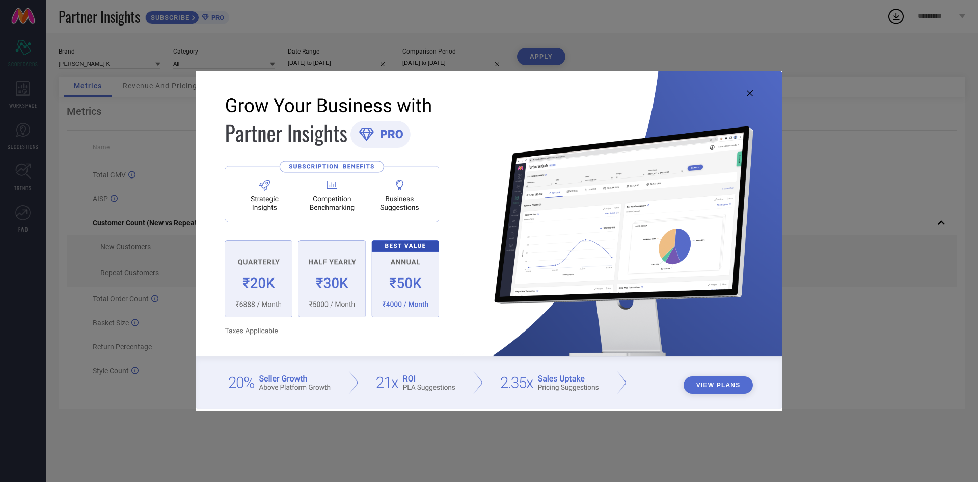
click at [752, 98] on img at bounding box center [489, 239] width 587 height 337
click at [753, 93] on icon at bounding box center [750, 93] width 6 height 6
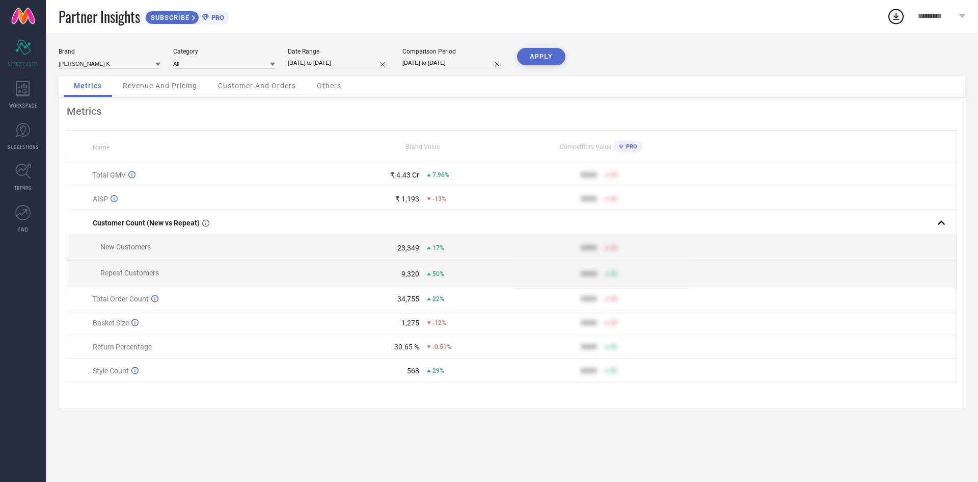
click at [368, 61] on input "[DATE] to [DATE]" at bounding box center [339, 63] width 102 height 11
select select "5"
select select "2025"
select select "6"
select select "2025"
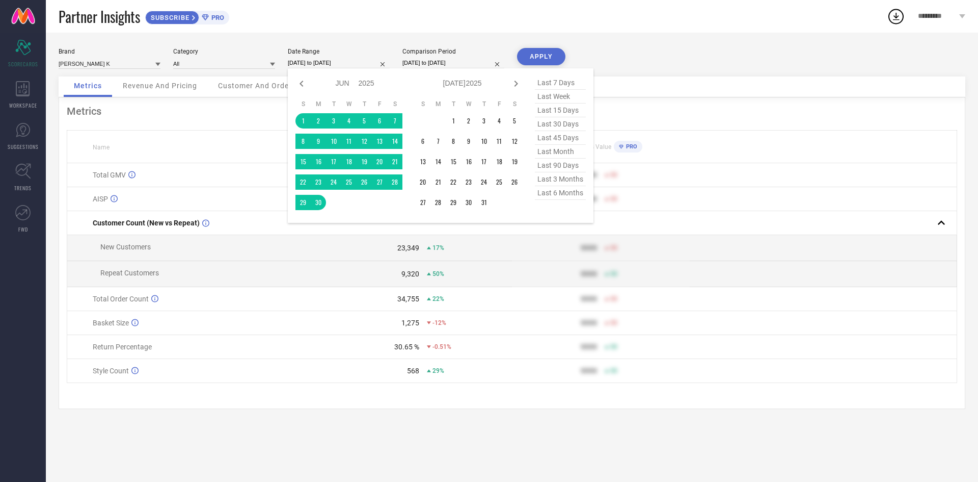
click at [241, 95] on div "Customer And Orders" at bounding box center [257, 86] width 98 height 20
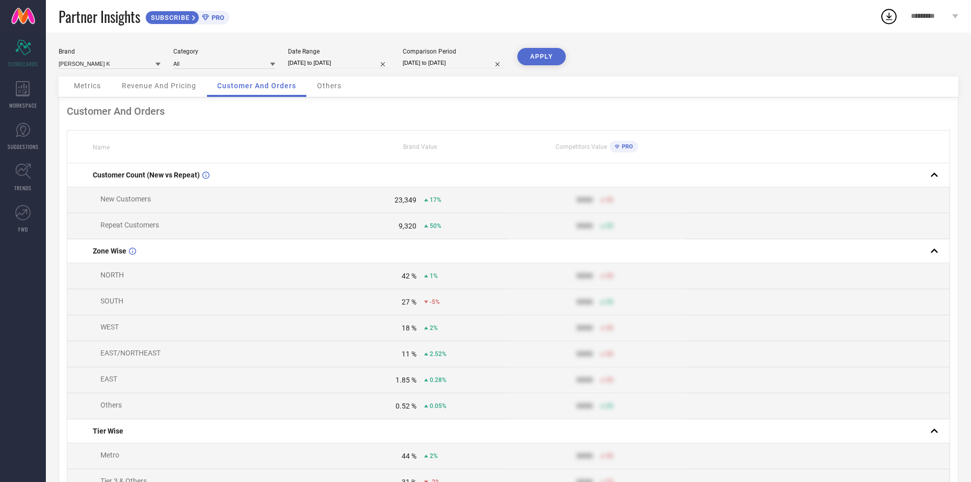
select select "5"
select select "2025"
select select "6"
select select "2025"
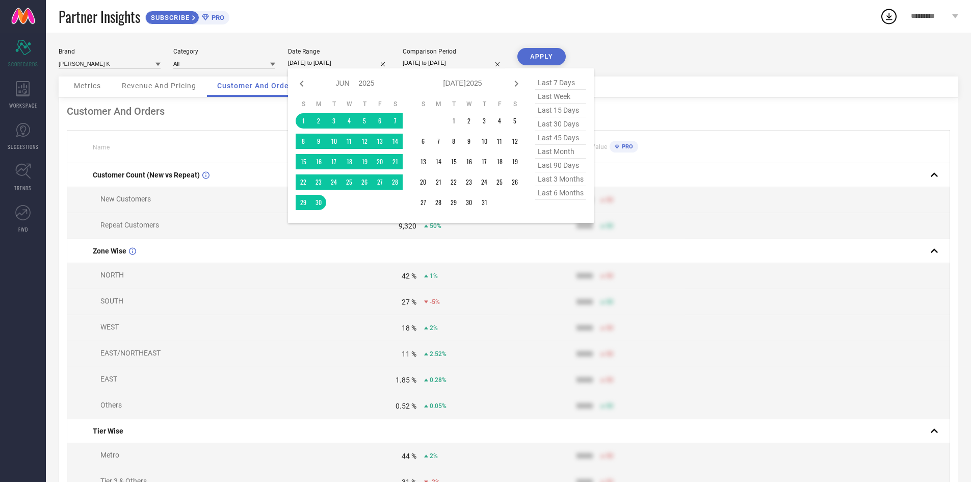
click at [364, 64] on input "[DATE] to [DATE]" at bounding box center [339, 63] width 102 height 11
click at [520, 84] on icon at bounding box center [516, 83] width 12 height 12
select select "6"
select select "2025"
select select "7"
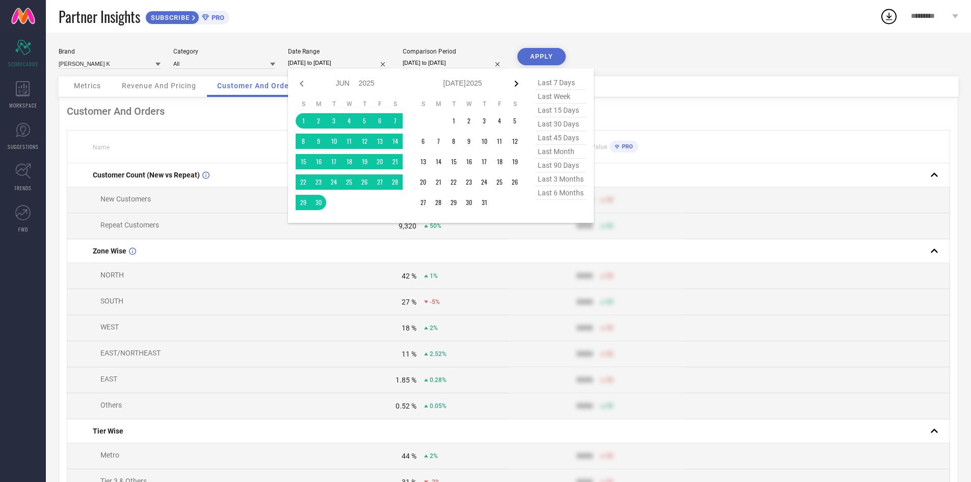
select select "2025"
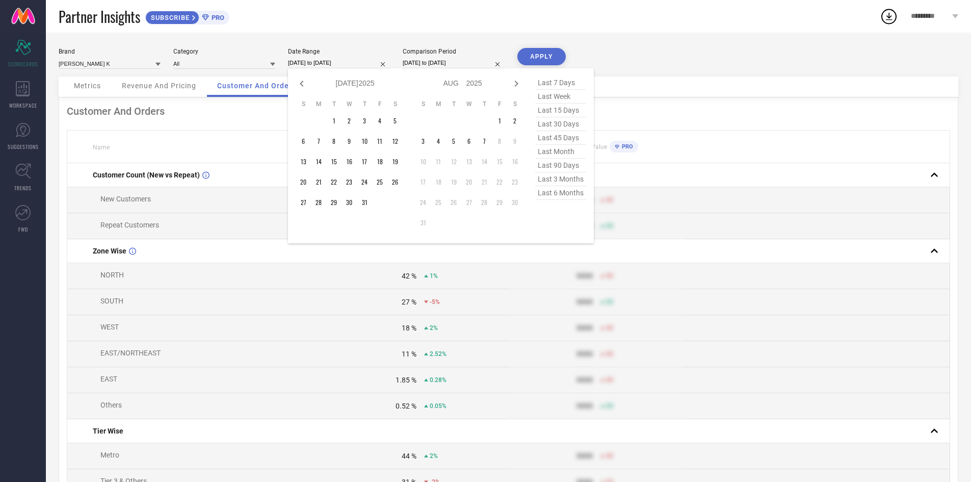
click at [520, 84] on icon at bounding box center [516, 83] width 12 height 12
select select "7"
select select "2025"
select select "8"
select select "2025"
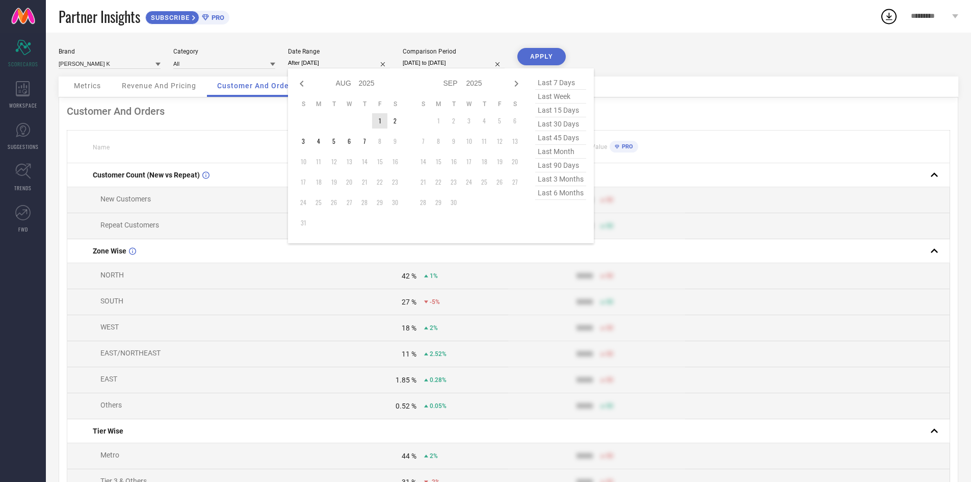
click at [377, 121] on td "1" at bounding box center [379, 120] width 15 height 15
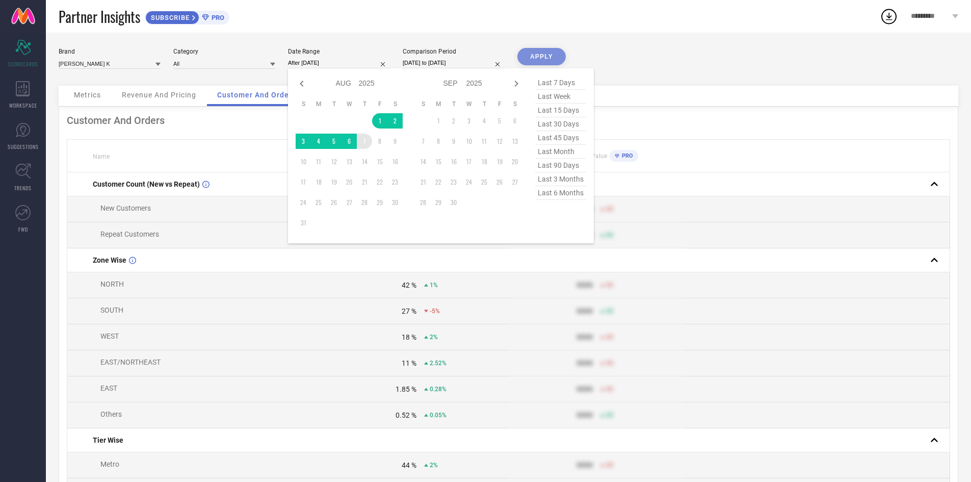
type input "[DATE] to [DATE]"
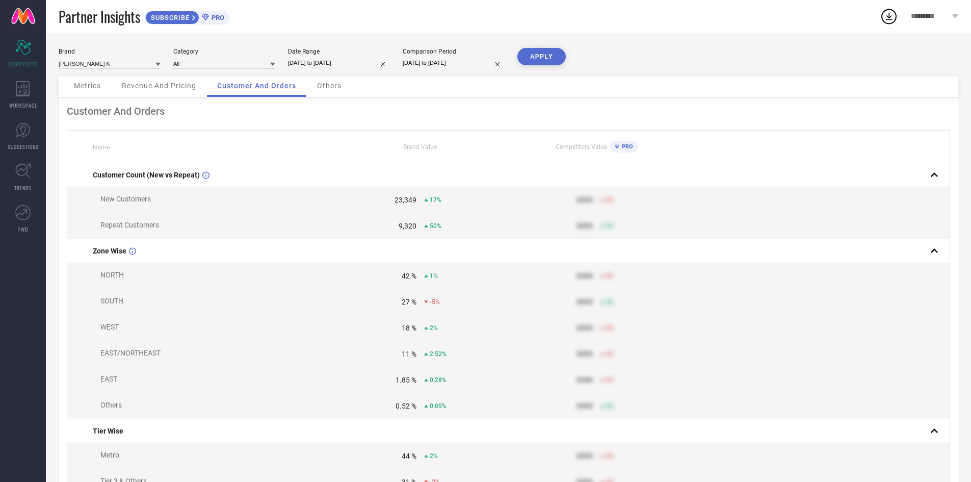
click at [85, 89] on span "Metrics" at bounding box center [87, 86] width 27 height 8
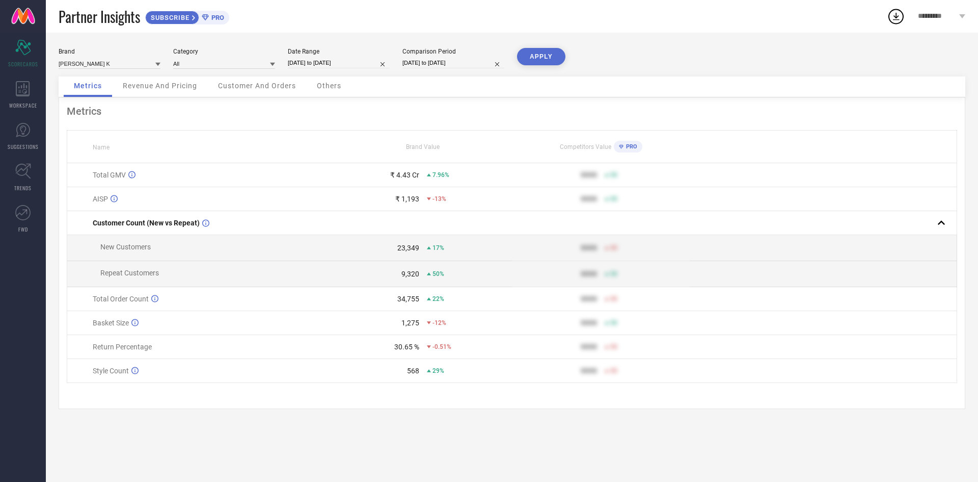
click at [546, 58] on button "APPLY" at bounding box center [541, 56] width 48 height 17
select select "6"
select select "2024"
select select "7"
select select "2024"
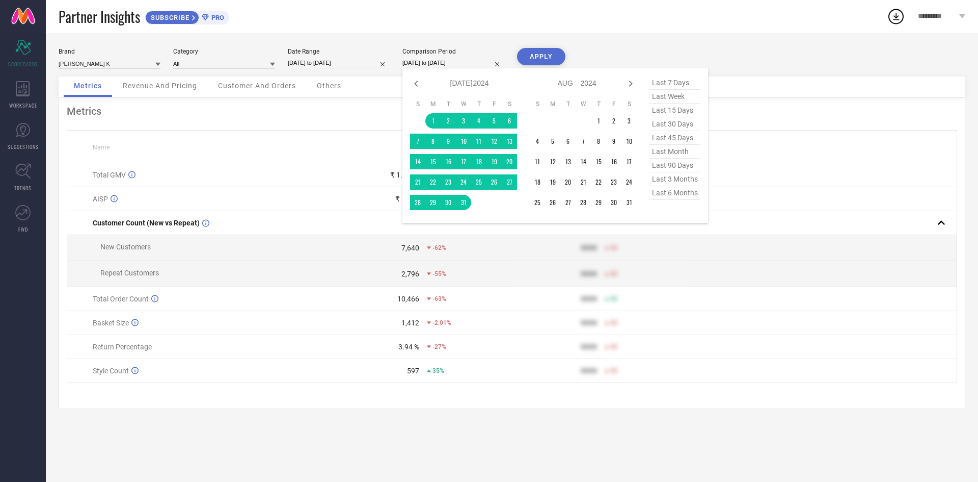
click at [473, 64] on input "[DATE] to [DATE]" at bounding box center [454, 63] width 102 height 11
click at [627, 79] on icon at bounding box center [631, 83] width 12 height 12
select select "7"
select select "2024"
select select "8"
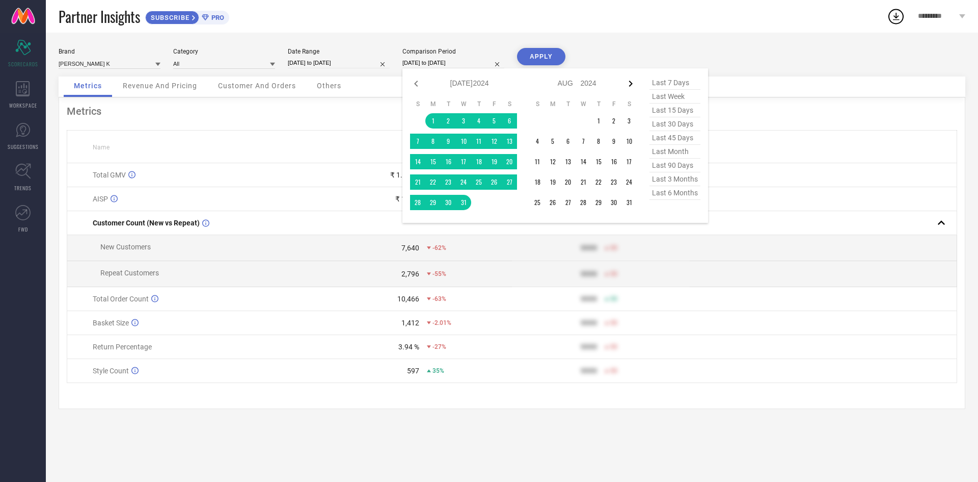
select select "2024"
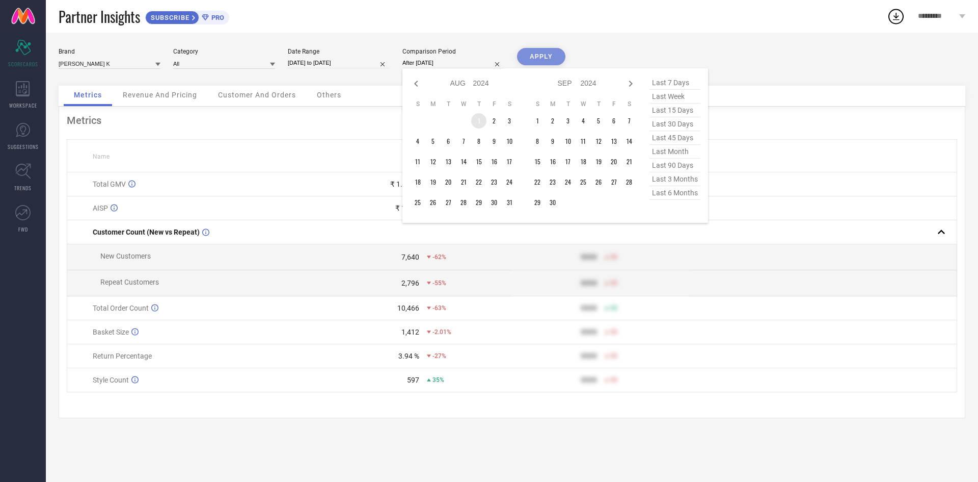
click at [474, 117] on td "1" at bounding box center [478, 120] width 15 height 15
type input "[DATE] to [DATE]"
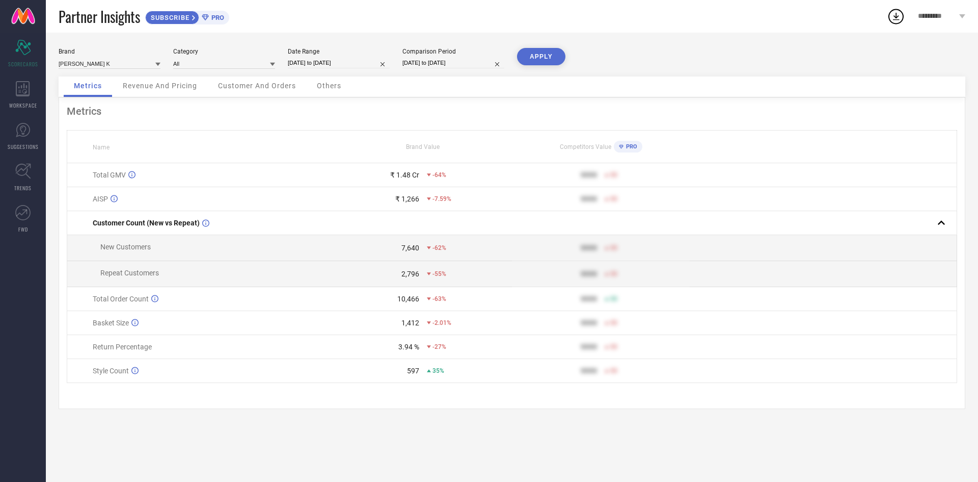
click at [551, 62] on button "APPLY" at bounding box center [541, 56] width 48 height 17
